Goal: Task Accomplishment & Management: Use online tool/utility

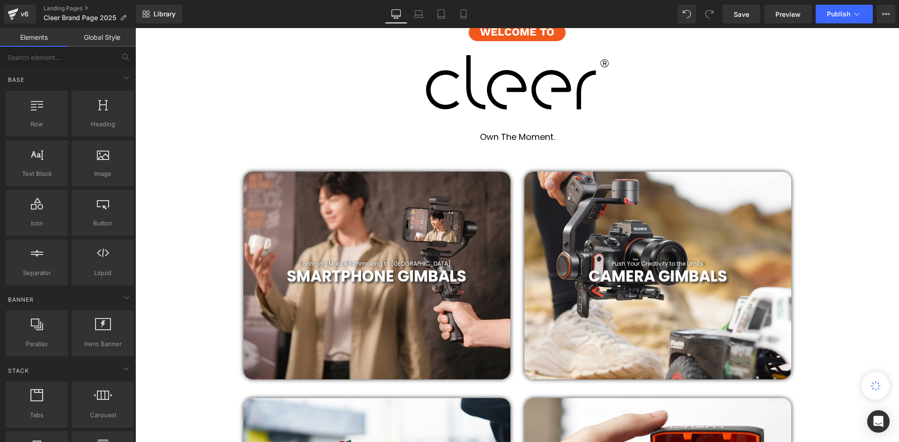
scroll to position [281, 0]
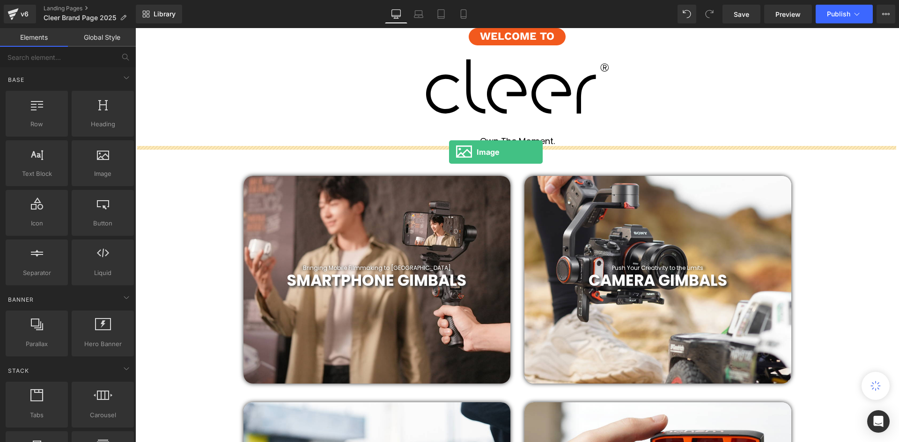
drag, startPoint x: 234, startPoint y: 197, endPoint x: 449, endPoint y: 152, distance: 219.9
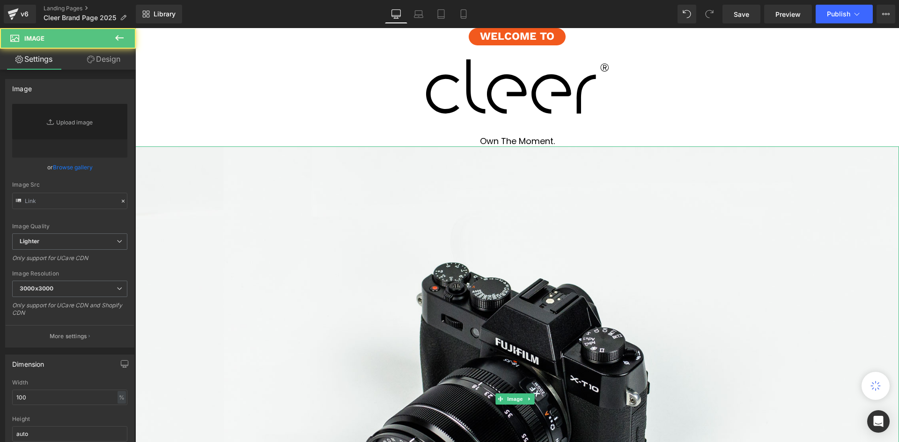
scroll to position [2854, 759]
type input "//[DOMAIN_NAME][URL]"
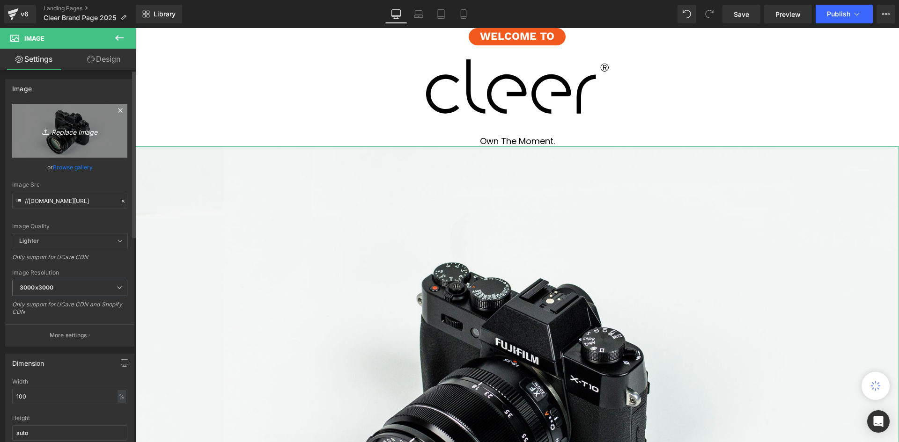
click at [69, 131] on icon "Replace Image" at bounding box center [69, 131] width 75 height 12
type input "C:\fakepath\Earbuds-CTA-dektop.webp"
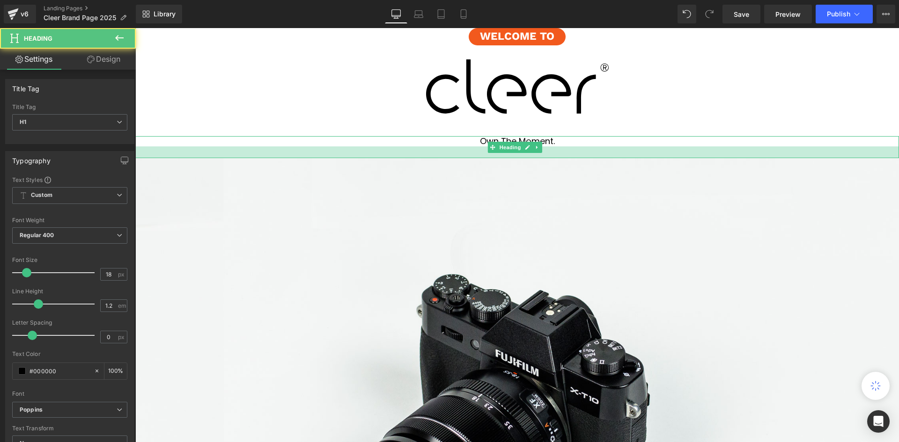
scroll to position [3361, 759]
drag, startPoint x: 570, startPoint y: 145, endPoint x: 570, endPoint y: 158, distance: 13.1
click at [570, 158] on div at bounding box center [517, 153] width 764 height 13
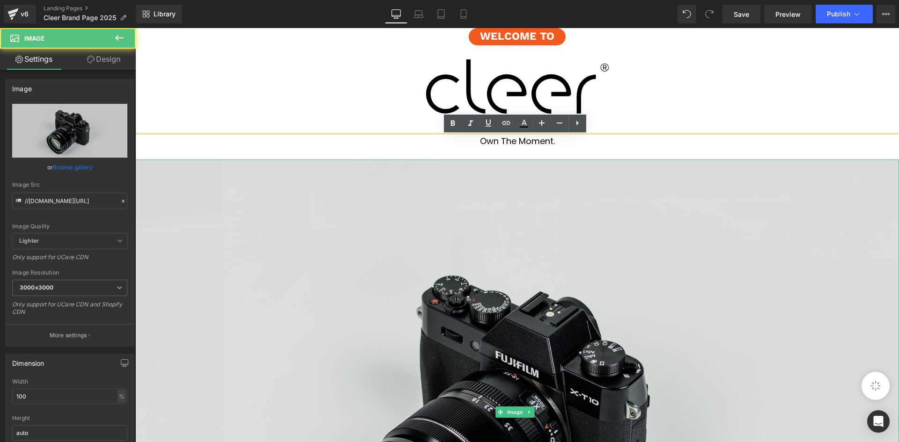
click at [574, 234] on img at bounding box center [517, 413] width 764 height 506
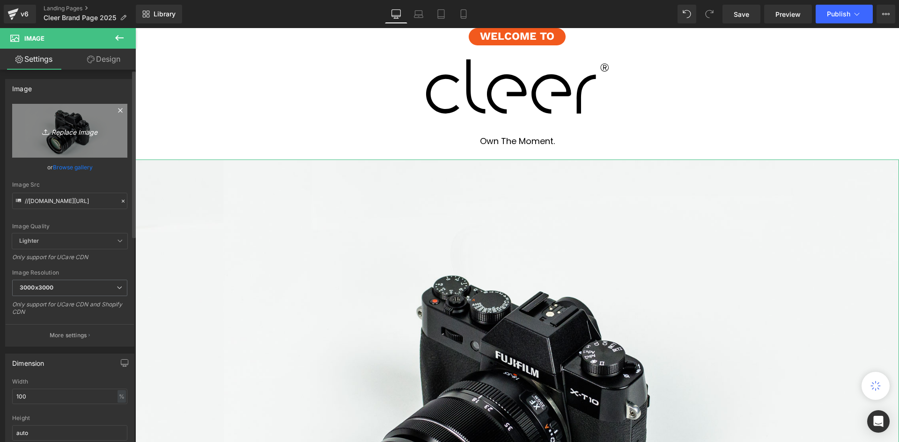
click at [82, 131] on icon "Replace Image" at bounding box center [69, 131] width 75 height 12
type input "C:\fakepath\Earbuds-CTA-dektop.webp"
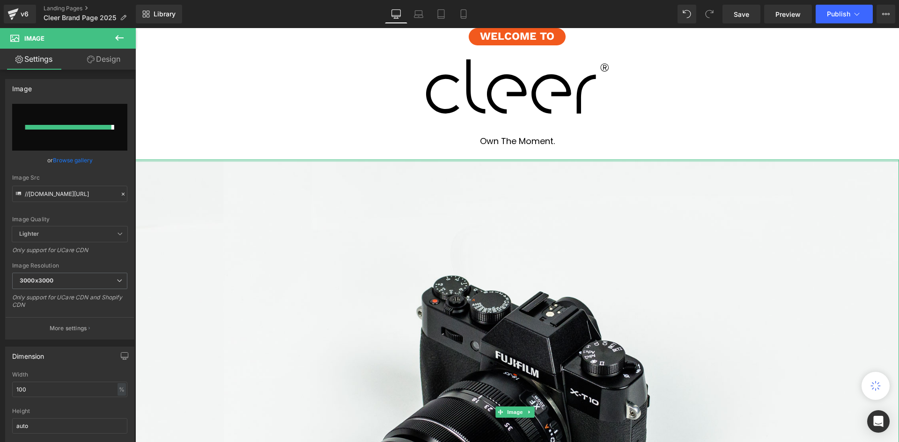
type input "[URL][DOMAIN_NAME]"
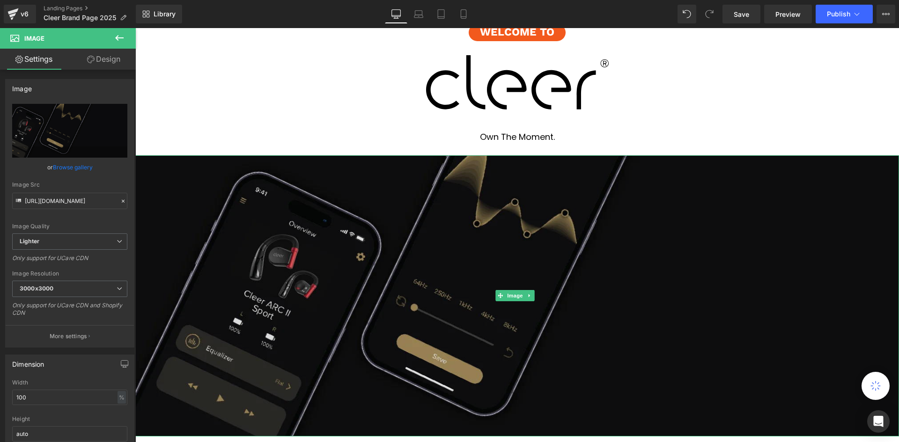
scroll to position [281, 0]
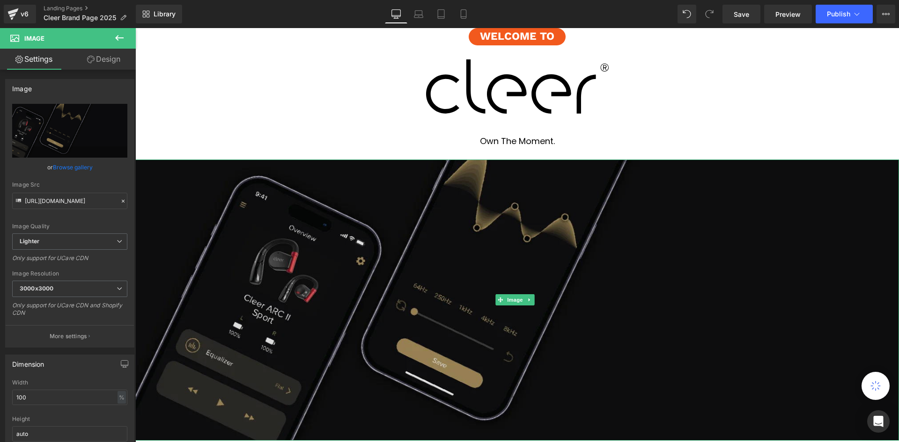
click at [655, 243] on img at bounding box center [517, 300] width 764 height 281
click at [115, 108] on icon at bounding box center [120, 110] width 11 height 11
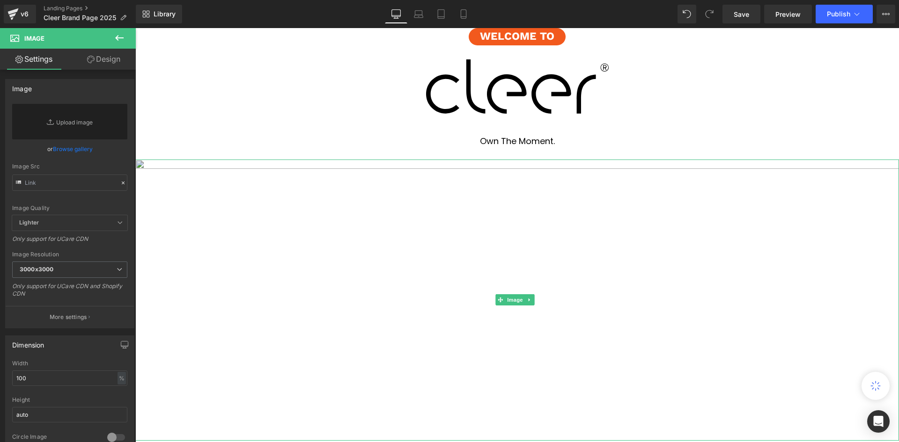
click at [550, 162] on img at bounding box center [517, 300] width 764 height 281
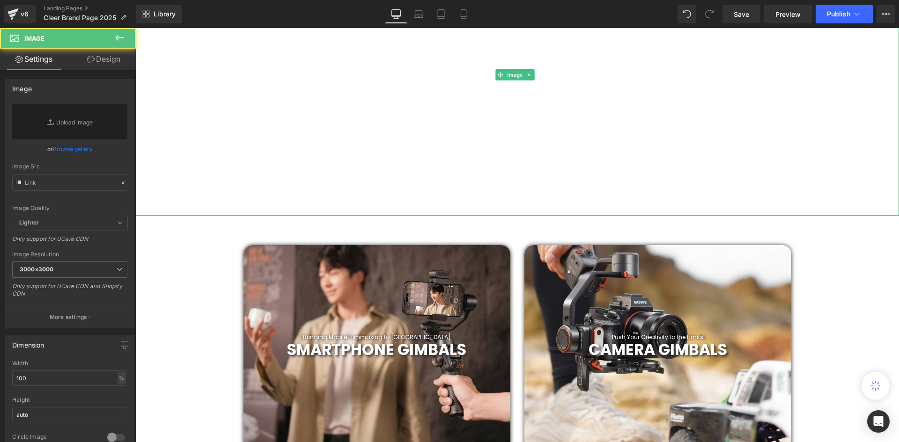
scroll to position [515, 0]
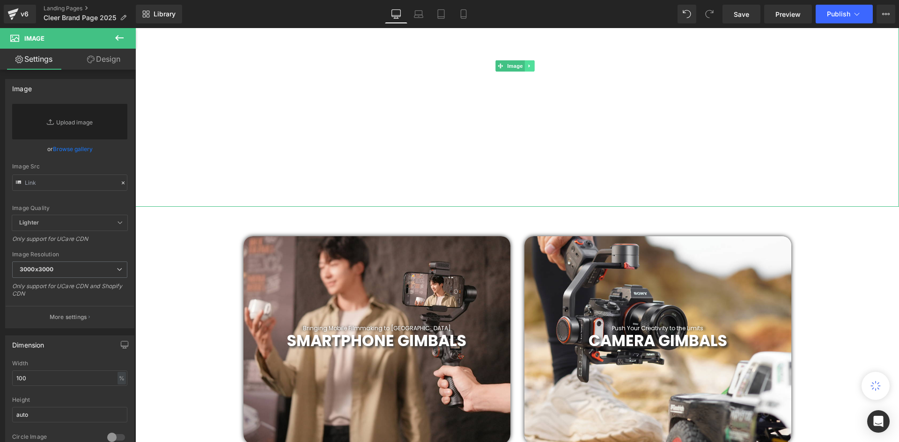
click at [533, 67] on link at bounding box center [529, 65] width 10 height 11
drag, startPoint x: 536, startPoint y: 66, endPoint x: 538, endPoint y: 73, distance: 7.0
click at [536, 66] on icon at bounding box center [533, 66] width 5 height 6
